Goal: Navigation & Orientation: Find specific page/section

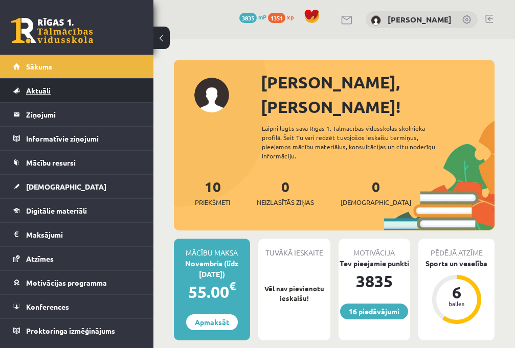
click at [59, 81] on link "Aktuāli" at bounding box center [76, 91] width 127 height 24
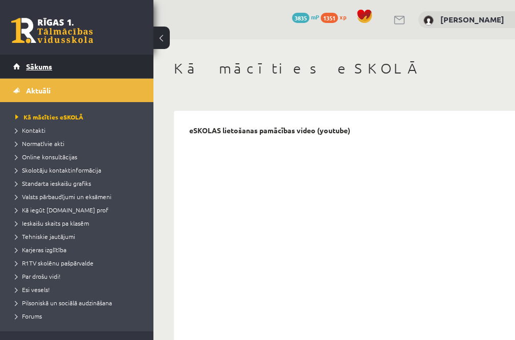
click at [57, 65] on link "Sākums" at bounding box center [76, 67] width 127 height 24
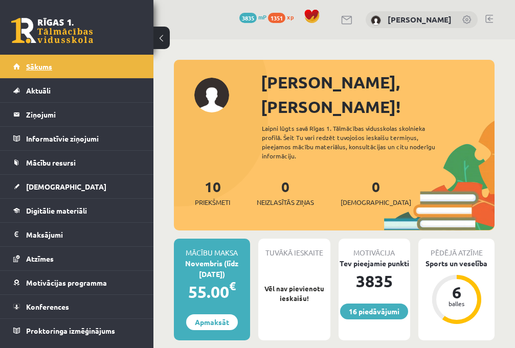
click at [94, 63] on link "Sākums" at bounding box center [76, 67] width 127 height 24
click at [38, 70] on link "Sākums" at bounding box center [76, 67] width 127 height 24
click at [109, 52] on div "16 Dāvanas 3835 mP 1351 xp" at bounding box center [76, 27] width 153 height 55
click at [102, 62] on link "Sākums" at bounding box center [76, 67] width 127 height 24
click at [86, 65] on link "Sākums" at bounding box center [76, 67] width 127 height 24
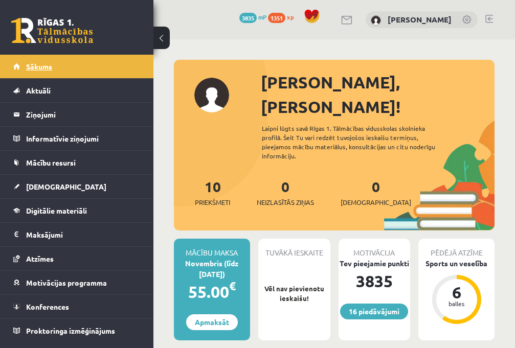
click at [90, 66] on link "Sākums" at bounding box center [76, 67] width 127 height 24
click at [122, 64] on link "Sākums" at bounding box center [76, 67] width 127 height 24
click at [113, 64] on link "Sākums" at bounding box center [76, 67] width 127 height 24
click at [125, 63] on link "Sākums" at bounding box center [76, 67] width 127 height 24
click at [102, 68] on link "Sākums" at bounding box center [76, 67] width 127 height 24
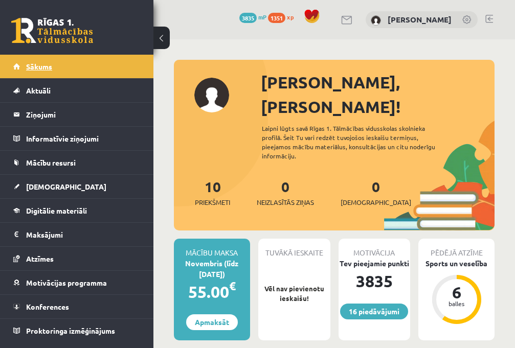
click at [70, 70] on link "Sākums" at bounding box center [76, 67] width 127 height 24
click at [95, 55] on link "Sākums" at bounding box center [76, 67] width 127 height 24
click at [72, 63] on link "Sākums" at bounding box center [76, 67] width 127 height 24
click at [490, 14] on div "16 Dāvanas 3835 mP 1351 xp [PERSON_NAME]" at bounding box center [333, 19] width 361 height 39
click at [489, 21] on link at bounding box center [489, 19] width 8 height 8
